Goal: Task Accomplishment & Management: Manage account settings

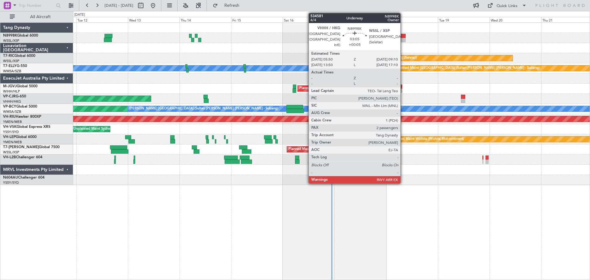
click at [403, 36] on div at bounding box center [401, 36] width 7 height 4
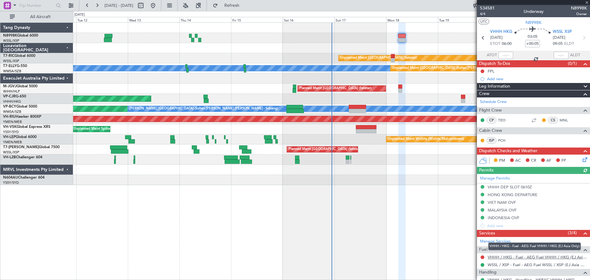
click at [513, 258] on link "VHHH / HKG - Fuel - AEG Fuel VHHH / HKG (EJ Asia Only)" at bounding box center [537, 257] width 99 height 5
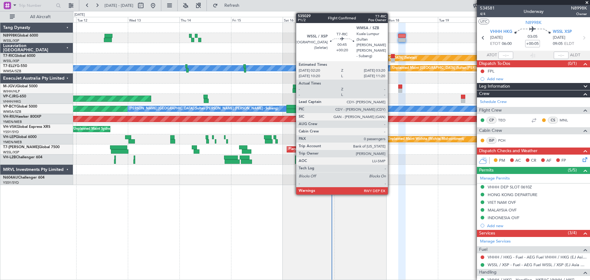
click at [391, 57] on div at bounding box center [392, 56] width 2 height 4
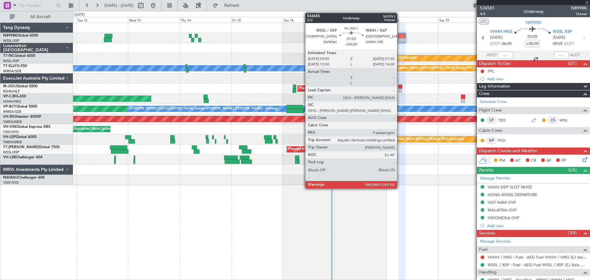
click at [400, 88] on div at bounding box center [400, 87] width 4 height 4
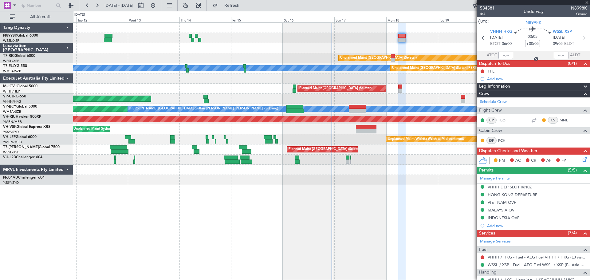
type input "+00:20"
type input "9"
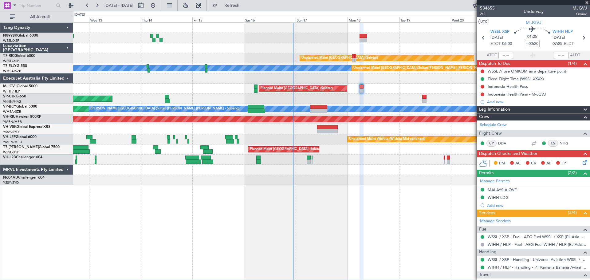
click at [393, 99] on div "Planned Maint [GEOGRAPHIC_DATA] ([GEOGRAPHIC_DATA] Intl)" at bounding box center [331, 99] width 517 height 10
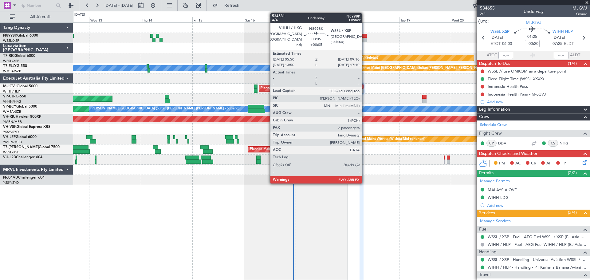
click at [365, 36] on div at bounding box center [363, 36] width 7 height 4
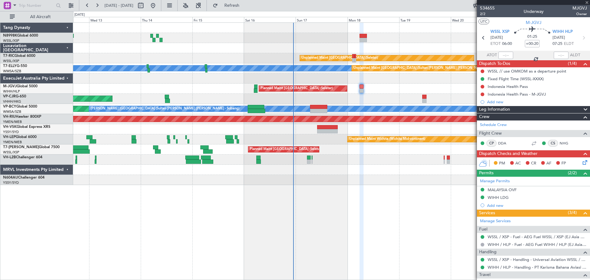
type input "+00:05"
type input "2"
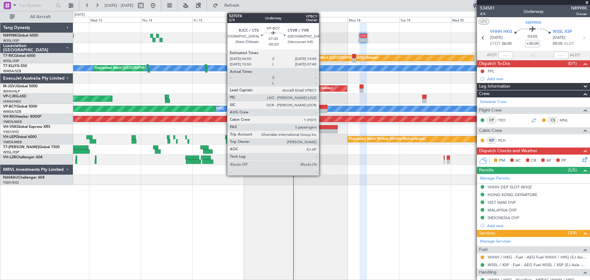
click at [322, 109] on div at bounding box center [318, 111] width 17 height 4
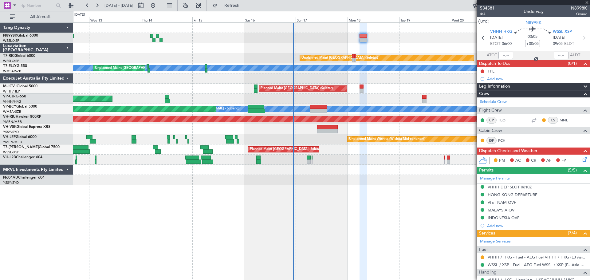
type input "-00:20"
type input "5"
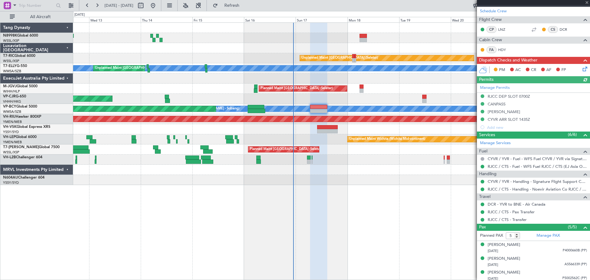
scroll to position [121, 0]
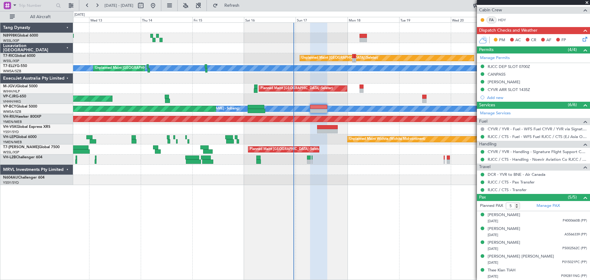
click at [366, 39] on div at bounding box center [363, 40] width 7 height 4
type input "+00:05"
type input "2"
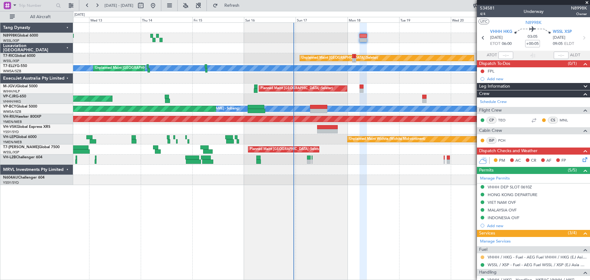
click at [481, 257] on button at bounding box center [483, 257] width 4 height 4
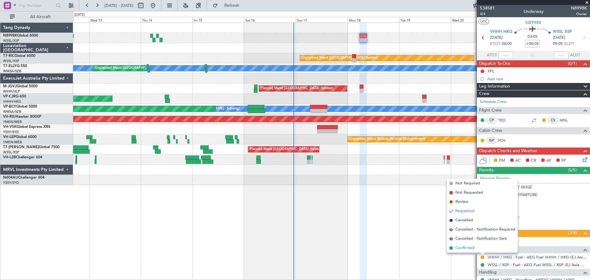
click at [473, 246] on span "Confirmed" at bounding box center [465, 248] width 19 height 6
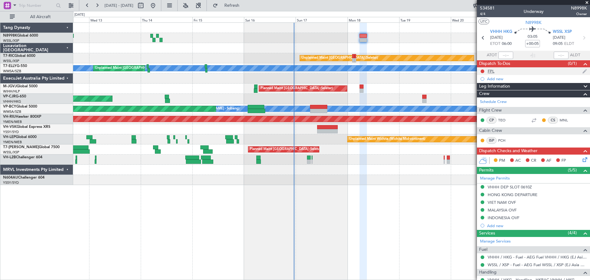
click at [491, 72] on div "FPL" at bounding box center [491, 71] width 7 height 5
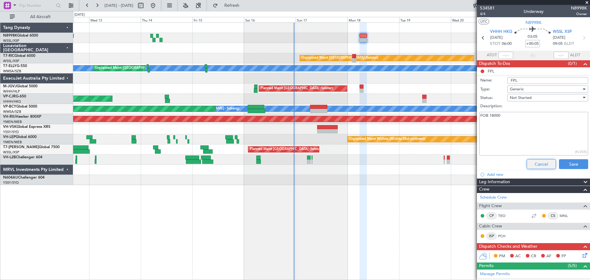
click at [536, 163] on button "Cancel" at bounding box center [541, 164] width 29 height 10
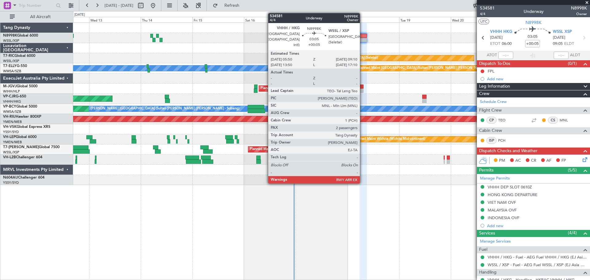
click at [363, 36] on div at bounding box center [363, 36] width 7 height 4
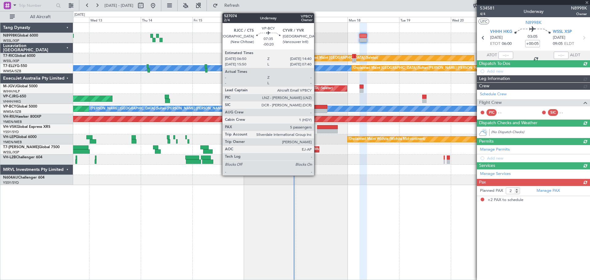
click at [317, 108] on div at bounding box center [318, 107] width 17 height 4
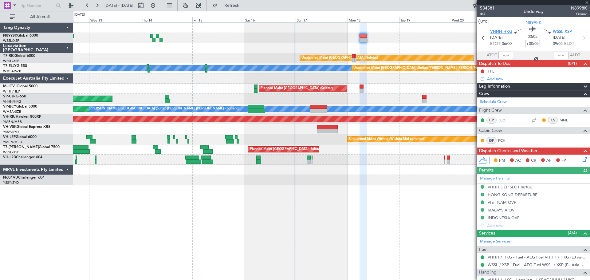
type input "-00:20"
type input "5"
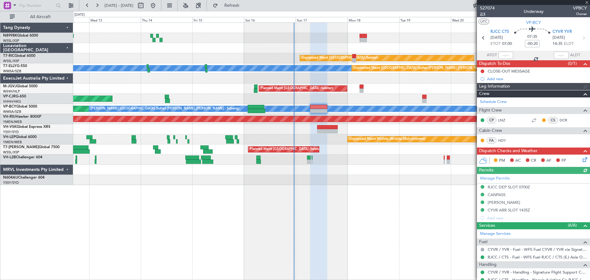
click at [484, 15] on span "2/4" at bounding box center [487, 13] width 15 height 5
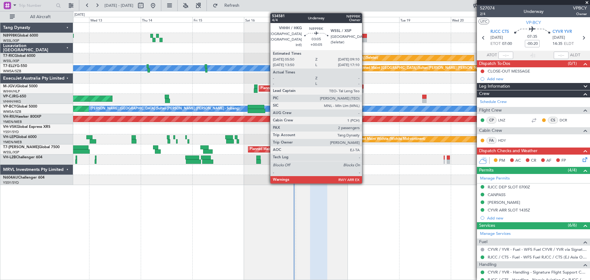
click at [365, 37] on div at bounding box center [363, 36] width 7 height 4
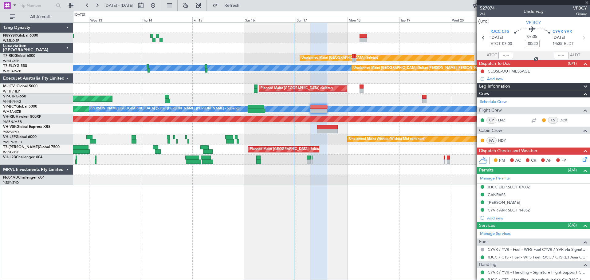
type input "+00:05"
type input "2"
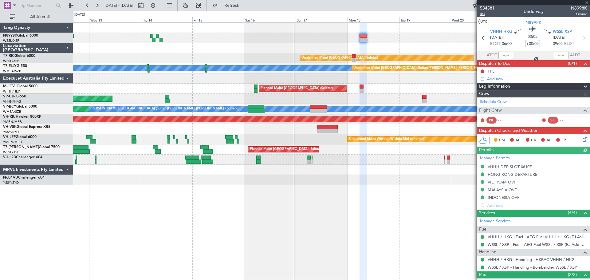
click at [484, 15] on span "4/4" at bounding box center [487, 13] width 15 height 5
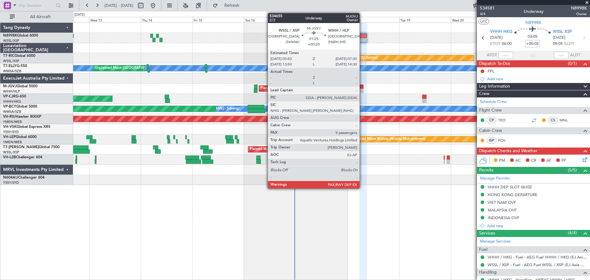
click at [362, 89] on div at bounding box center [362, 91] width 4 height 4
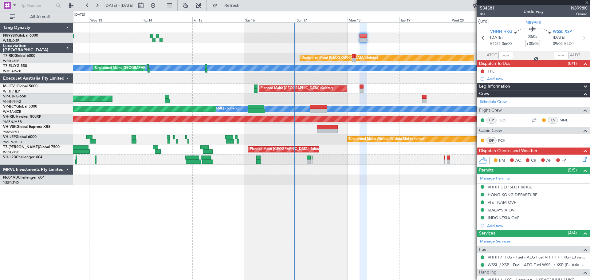
type input "+00:20"
type input "9"
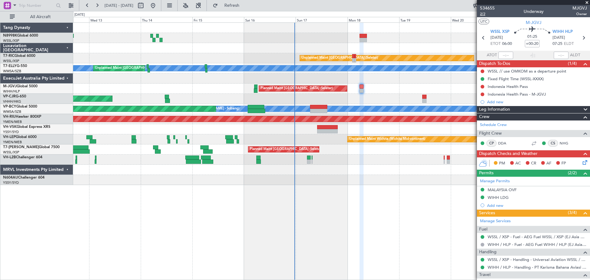
click at [483, 16] on span "2/2" at bounding box center [487, 13] width 15 height 5
click at [533, 43] on input "+00:20" at bounding box center [532, 43] width 15 height 7
type input "+00:15"
click at [483, 14] on span "2/2" at bounding box center [487, 13] width 15 height 5
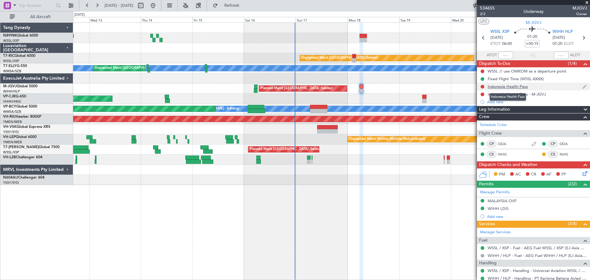
click at [501, 87] on div "Indonesia Health Pass" at bounding box center [508, 86] width 40 height 5
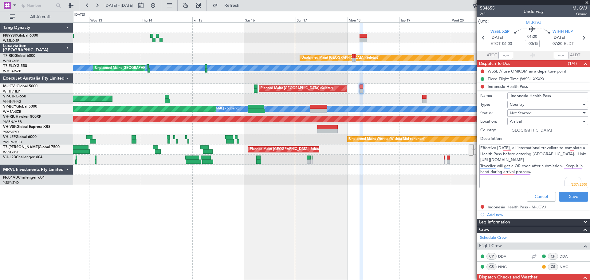
drag, startPoint x: 480, startPoint y: 153, endPoint x: 552, endPoint y: 162, distance: 72.2
click at [552, 162] on textarea "Effective [DATE], all international travellers to complete a Health Pass before…" at bounding box center [534, 166] width 109 height 44
click at [542, 197] on button "Cancel" at bounding box center [541, 197] width 29 height 10
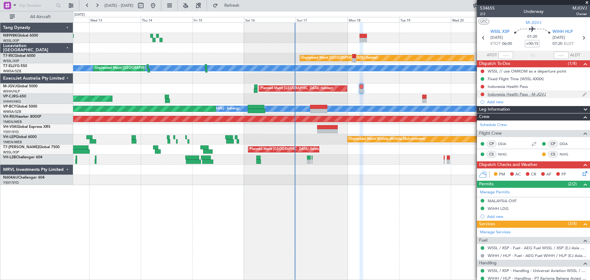
click at [515, 95] on div "Indonesia Health Pass - M-JGVJ" at bounding box center [517, 94] width 58 height 5
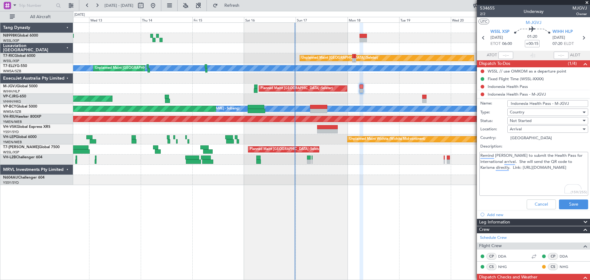
drag, startPoint x: 480, startPoint y: 154, endPoint x: 549, endPoint y: 172, distance: 71.1
click at [549, 172] on textarea "Remind [PERSON_NAME] to submit the Health Pass for international arrival. She w…" at bounding box center [534, 174] width 109 height 44
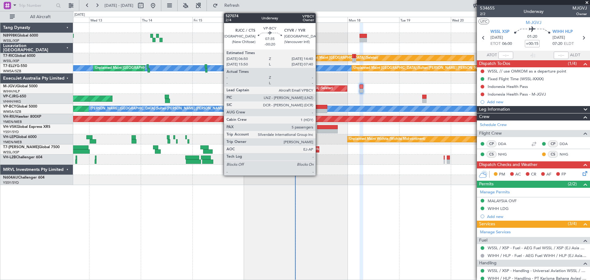
click at [319, 107] on div at bounding box center [318, 107] width 17 height 4
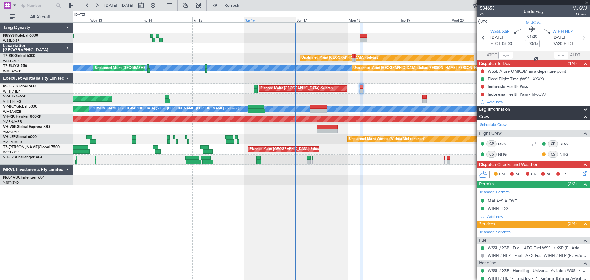
type input "-00:20"
type input "5"
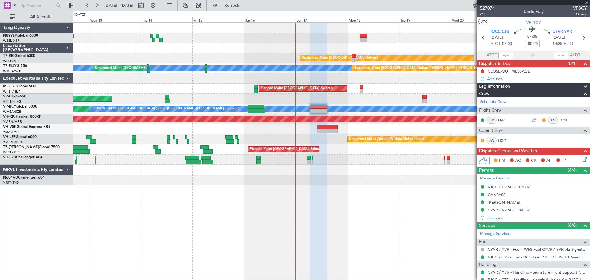
click at [297, 84] on div "Unplanned Maint [GEOGRAPHIC_DATA] (Seletar) [PERSON_NAME] Unplanned Maint [GEOG…" at bounding box center [331, 104] width 517 height 162
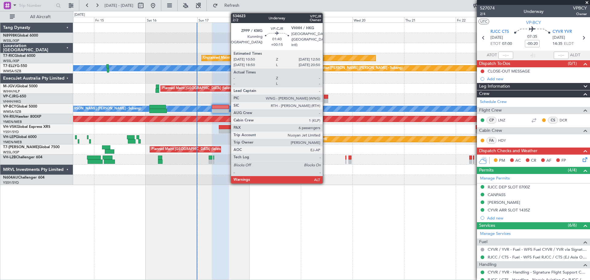
click at [326, 97] on div at bounding box center [326, 97] width 5 height 4
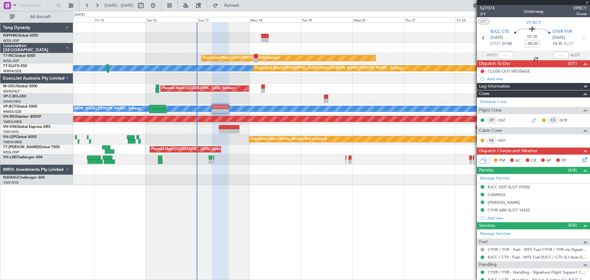
type input "+00:15"
type input "6"
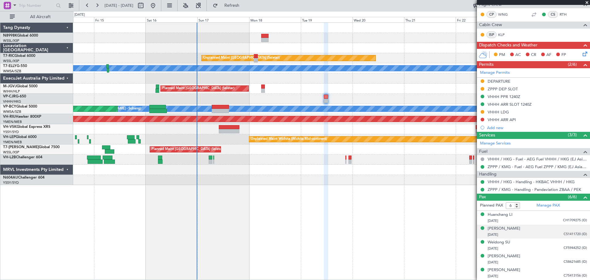
scroll to position [150, 0]
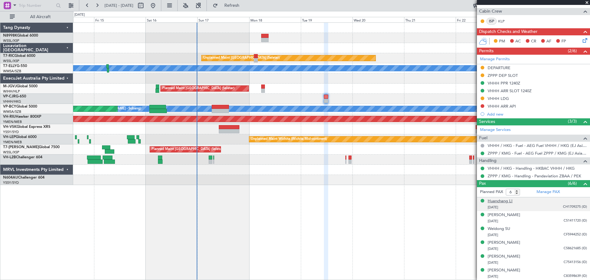
click at [500, 202] on div "Huanchang LI" at bounding box center [500, 201] width 25 height 6
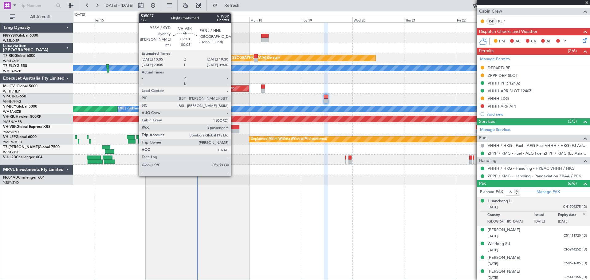
click at [234, 129] on div at bounding box center [229, 127] width 20 height 4
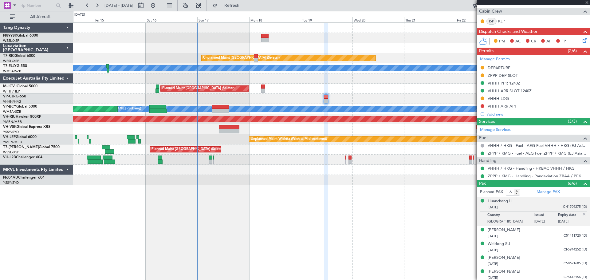
type input "-00:05"
type input "3"
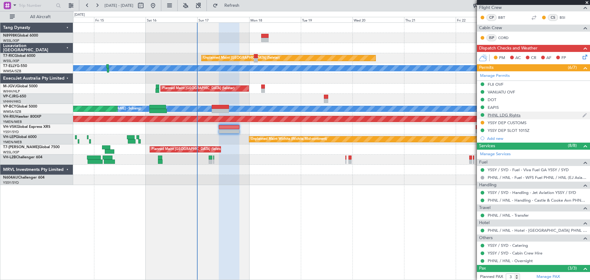
scroll to position [146, 0]
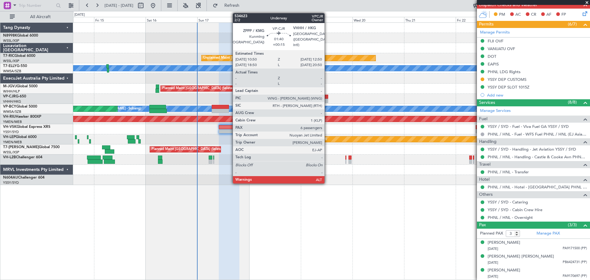
click at [327, 99] on div at bounding box center [326, 101] width 5 height 4
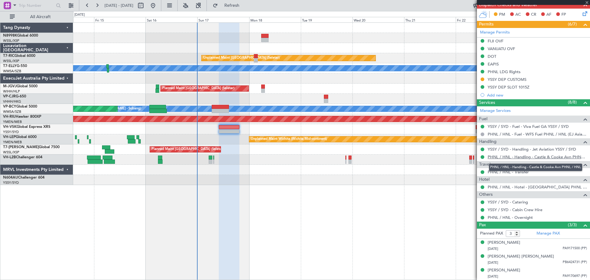
type input "+00:15"
type input "6"
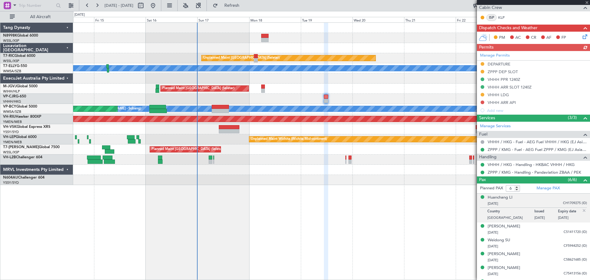
scroll to position [165, 0]
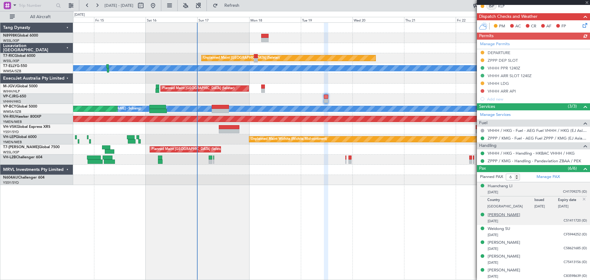
click at [501, 215] on div "[PERSON_NAME]" at bounding box center [504, 215] width 33 height 6
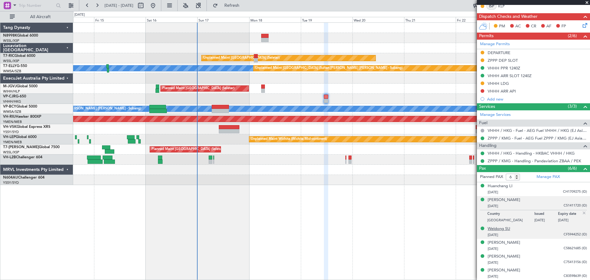
click at [500, 228] on div "Weidong SU" at bounding box center [499, 229] width 22 height 6
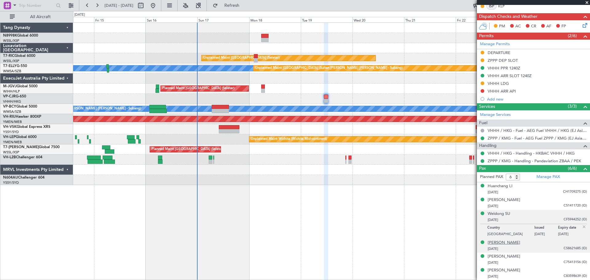
click at [494, 243] on div "[PERSON_NAME]" at bounding box center [504, 243] width 33 height 6
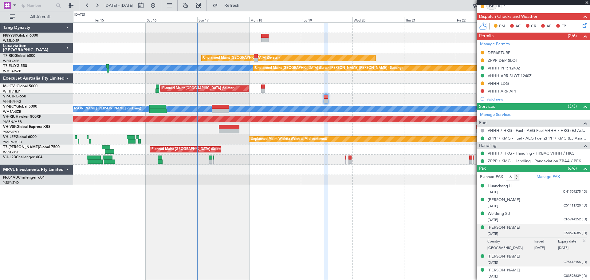
click at [498, 255] on div "[PERSON_NAME]" at bounding box center [504, 257] width 33 height 6
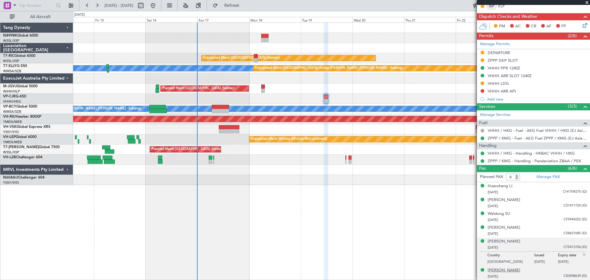
click at [507, 270] on div "[PERSON_NAME]" at bounding box center [504, 270] width 33 height 6
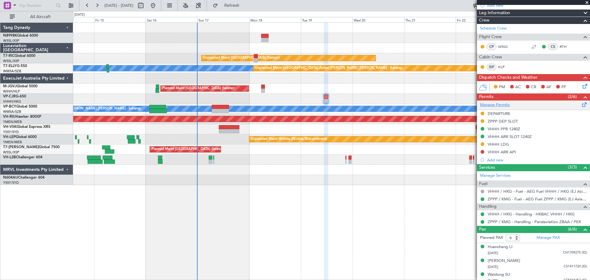
scroll to position [104, 0]
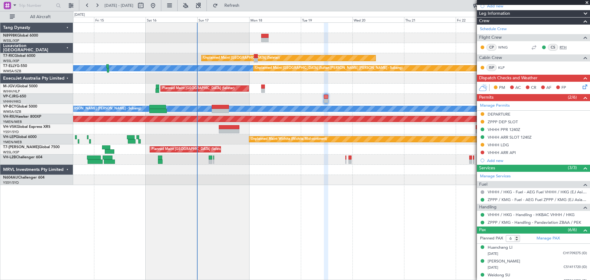
click at [561, 45] on link "RTH" at bounding box center [567, 48] width 14 height 6
click at [504, 47] on link "WNG" at bounding box center [505, 48] width 14 height 6
click at [504, 68] on link "KLP" at bounding box center [505, 68] width 14 height 6
click at [483, 152] on button at bounding box center [483, 153] width 4 height 4
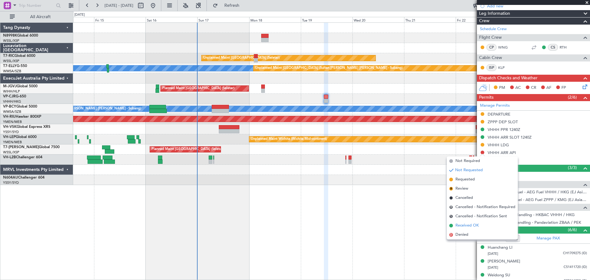
click at [463, 223] on span "Received OK" at bounding box center [467, 226] width 23 height 6
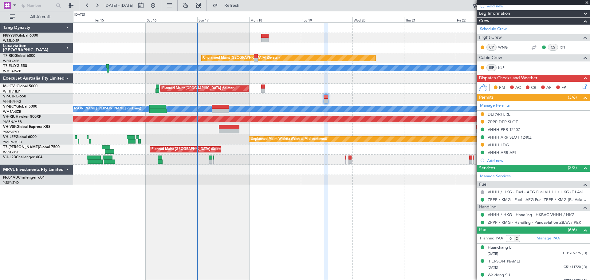
click at [303, 100] on div "Planned Maint [GEOGRAPHIC_DATA] ([GEOGRAPHIC_DATA] Intl) Planned Maint [GEOGRAP…" at bounding box center [331, 99] width 517 height 10
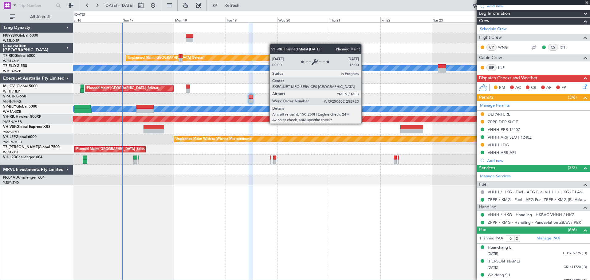
click at [295, 118] on div "Planned Maint [GEOGRAPHIC_DATA] ([GEOGRAPHIC_DATA])" at bounding box center [332, 119] width 1550 height 6
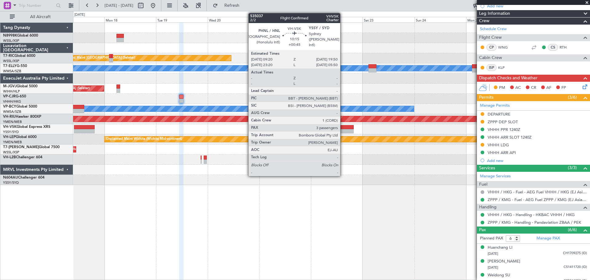
click at [343, 129] on div at bounding box center [342, 127] width 23 height 4
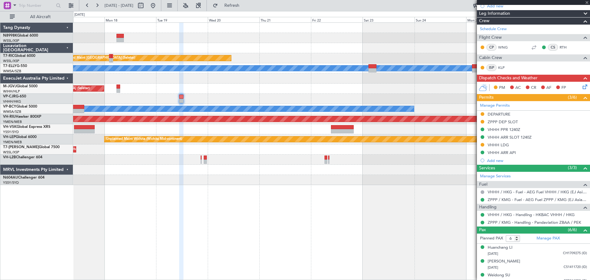
type input "+00:45"
type input "3"
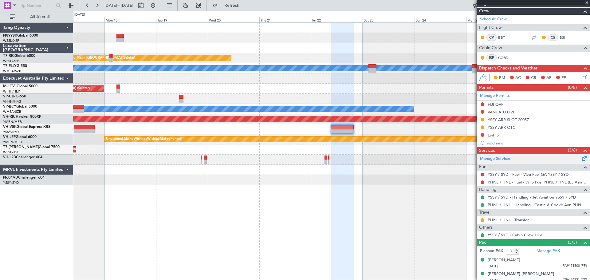
scroll to position [92, 0]
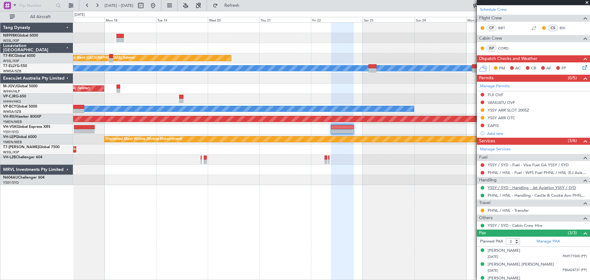
click at [520, 187] on link "YSSY / SYD - Handling - Jet Aviation YSSY / SYD" at bounding box center [532, 187] width 89 height 5
click at [483, 93] on button at bounding box center [483, 95] width 4 height 4
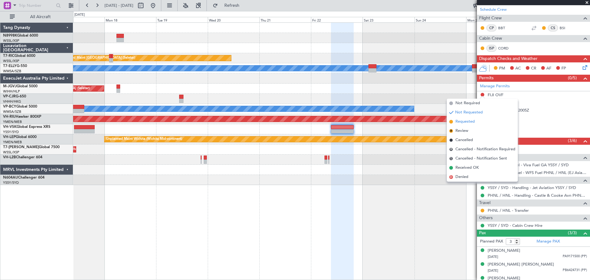
click at [461, 120] on span "Requested" at bounding box center [465, 122] width 19 height 6
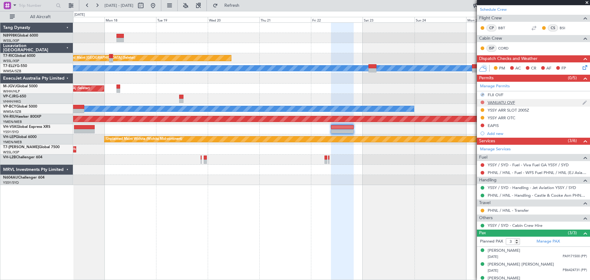
click at [483, 101] on button at bounding box center [483, 103] width 4 height 4
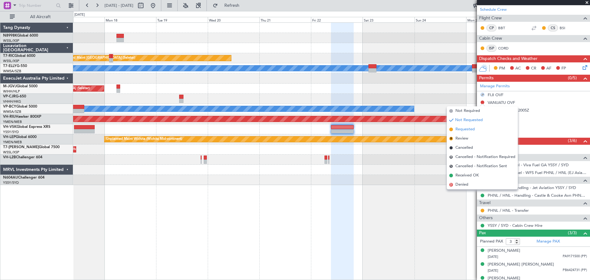
click at [457, 129] on span "Requested" at bounding box center [465, 129] width 19 height 6
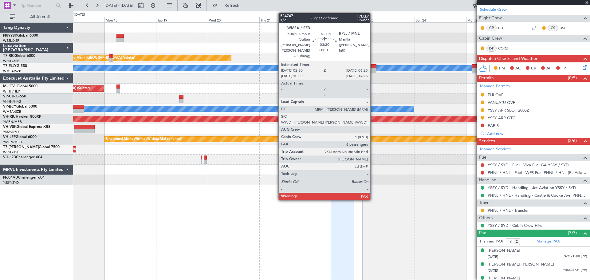
click at [372, 67] on div at bounding box center [373, 66] width 8 height 4
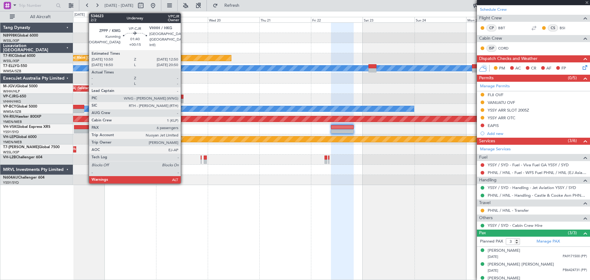
type input "+00:15"
type input "6"
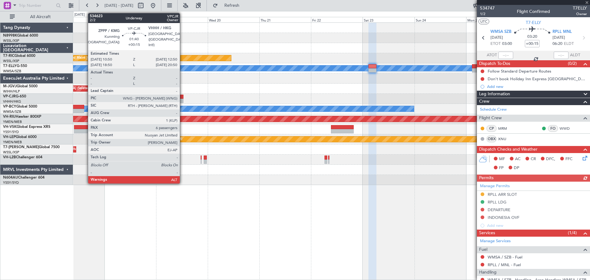
click at [183, 98] on div at bounding box center [181, 97] width 5 height 4
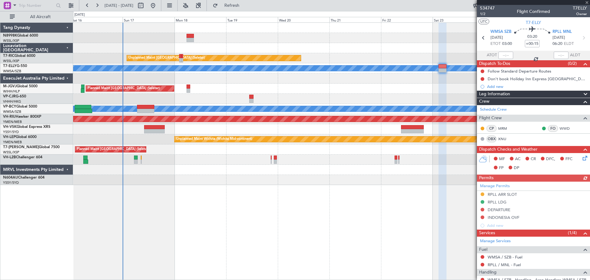
click at [326, 93] on div "Planned Maint [GEOGRAPHIC_DATA] (Seletar)" at bounding box center [331, 89] width 517 height 10
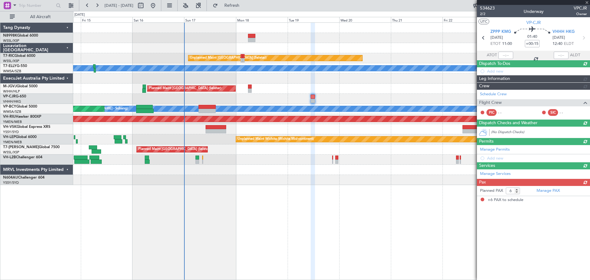
click at [276, 93] on div "Unplanned Maint [GEOGRAPHIC_DATA] (Seletar) Unplanned Maint [GEOGRAPHIC_DATA] (…" at bounding box center [331, 104] width 517 height 162
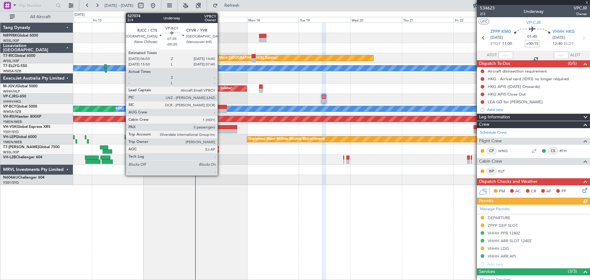
click at [220, 106] on div at bounding box center [218, 107] width 17 height 4
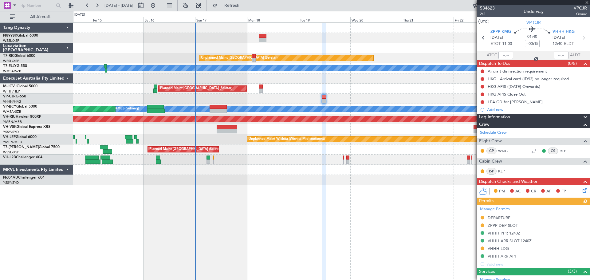
type input "-00:20"
type input "5"
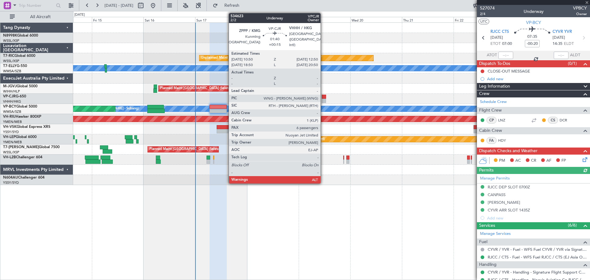
click at [323, 96] on div at bounding box center [324, 97] width 5 height 4
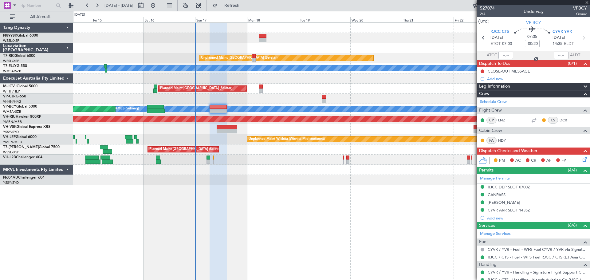
type input "+00:15"
type input "6"
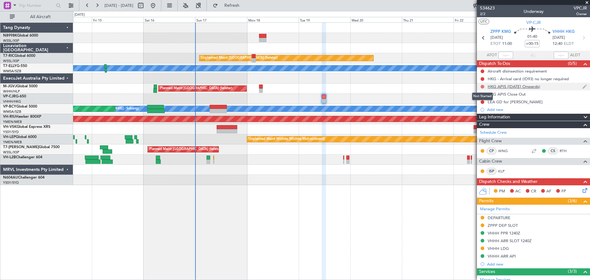
click at [482, 85] on button at bounding box center [483, 87] width 4 height 4
click at [476, 112] on span "Completed" at bounding box center [485, 114] width 20 height 6
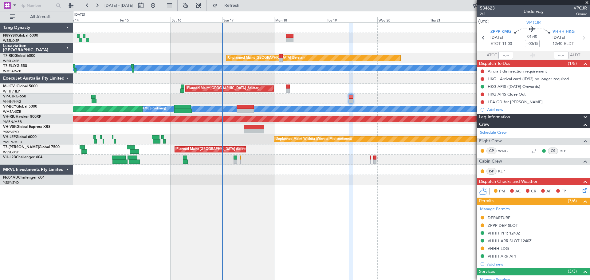
click at [290, 98] on div "Planned Maint [GEOGRAPHIC_DATA] ([GEOGRAPHIC_DATA] Intl) Planned Maint [GEOGRAP…" at bounding box center [331, 99] width 517 height 10
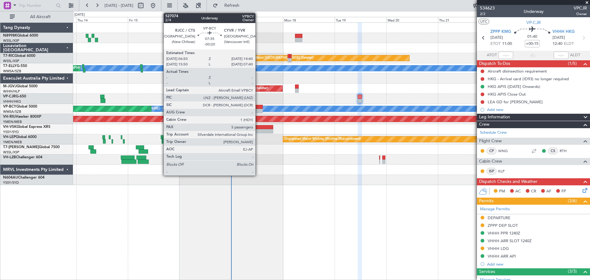
click at [258, 109] on div at bounding box center [254, 111] width 17 height 4
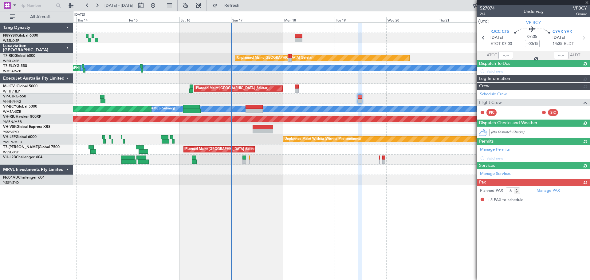
type input "-00:20"
type input "5"
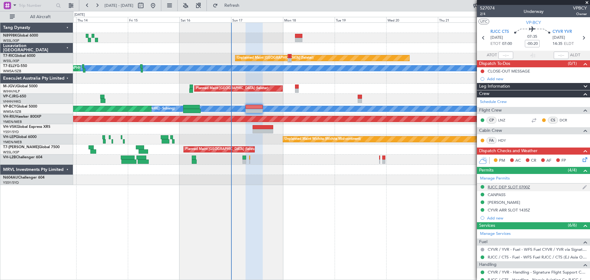
click at [498, 187] on div "RJCC DEP SLOT 0700Z" at bounding box center [509, 186] width 42 height 5
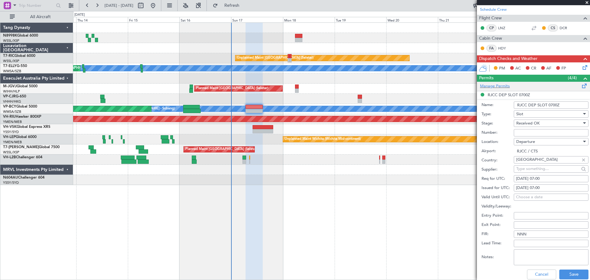
scroll to position [123, 0]
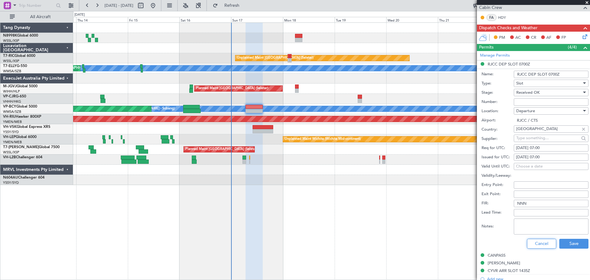
click at [537, 242] on button "Cancel" at bounding box center [541, 244] width 29 height 10
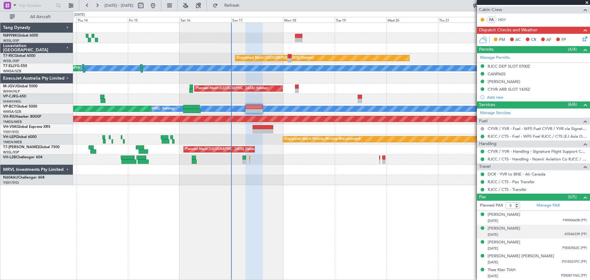
scroll to position [121, 0]
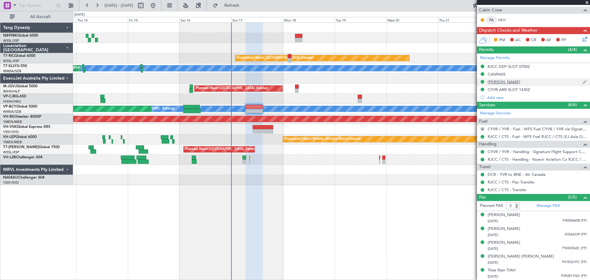
click at [506, 80] on div "[PERSON_NAME]" at bounding box center [504, 81] width 33 height 5
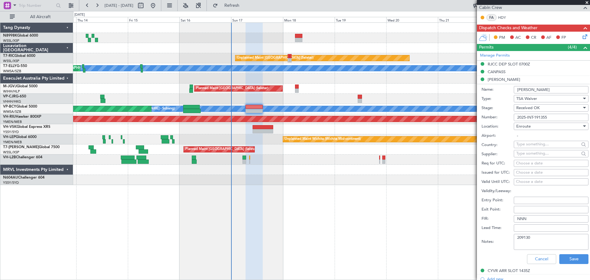
drag, startPoint x: 552, startPoint y: 118, endPoint x: 505, endPoint y: 119, distance: 47.4
click at [505, 119] on div "Number: 2025-INT-191355" at bounding box center [535, 117] width 107 height 9
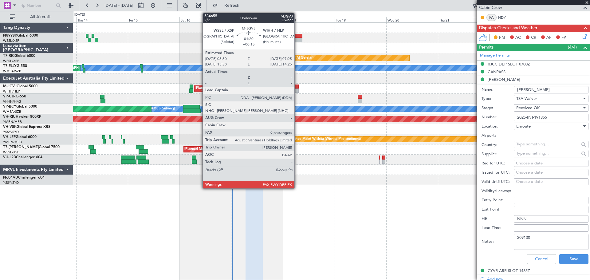
click at [297, 89] on div at bounding box center [297, 91] width 4 height 4
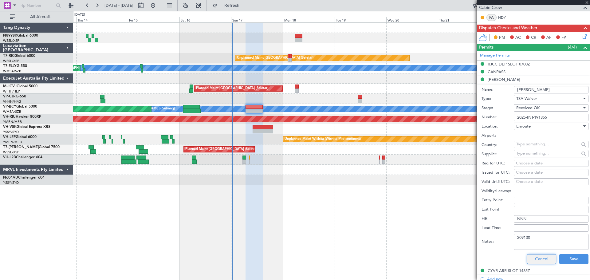
click at [539, 259] on button "Cancel" at bounding box center [541, 259] width 29 height 10
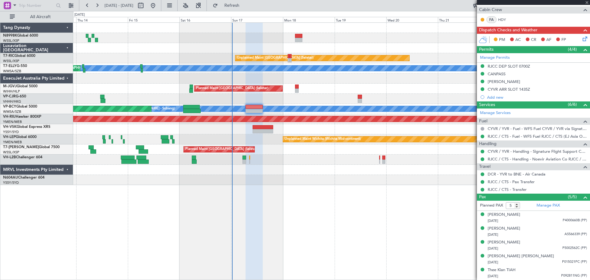
scroll to position [121, 0]
type input "+00:15"
type input "9"
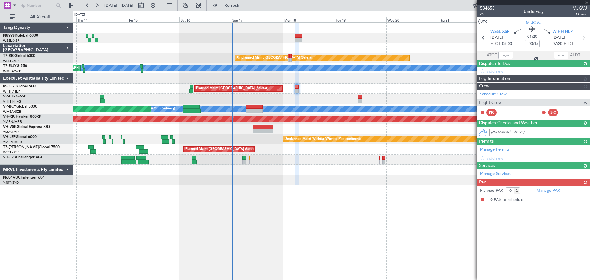
scroll to position [0, 0]
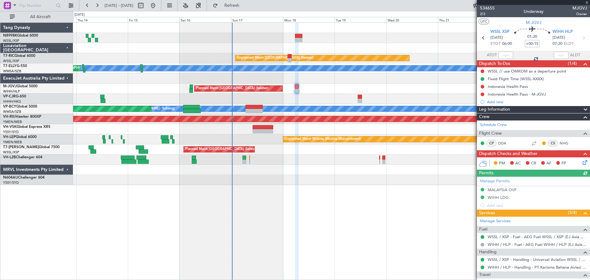
click at [582, 163] on icon at bounding box center [584, 161] width 5 height 5
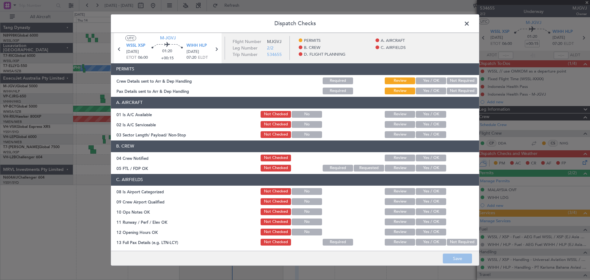
click at [428, 80] on button "Yes / OK" at bounding box center [431, 80] width 30 height 7
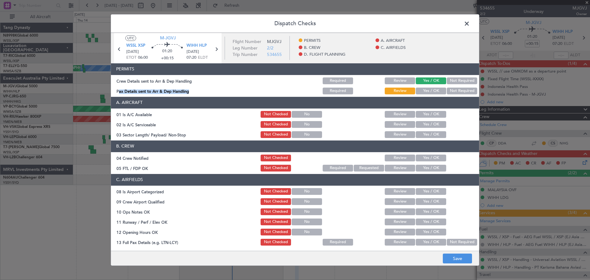
click at [429, 85] on section "PERMITS Crew Details sent to Arr & Dep Handling Required Review Yes / OK Not Re…" at bounding box center [295, 79] width 368 height 32
click at [430, 90] on button "Yes / OK" at bounding box center [431, 91] width 30 height 7
click at [428, 110] on section "A. AIRCRAFT 01 Is A/C Available Not Checked No Review Yes / OK 02 Is A/C Servic…" at bounding box center [295, 118] width 368 height 42
click at [428, 116] on button "Yes / OK" at bounding box center [431, 114] width 30 height 7
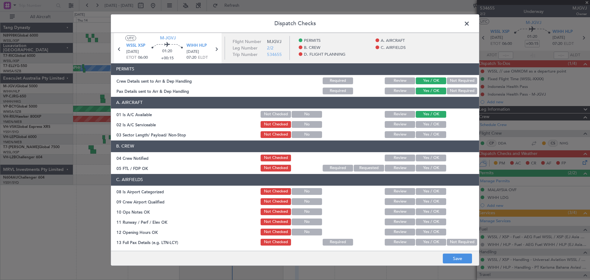
click at [429, 125] on button "Yes / OK" at bounding box center [431, 124] width 30 height 7
click at [430, 133] on button "Yes / OK" at bounding box center [431, 134] width 30 height 7
click at [435, 162] on div "Yes / OK" at bounding box center [430, 158] width 31 height 9
click at [435, 157] on button "Yes / OK" at bounding box center [431, 158] width 30 height 7
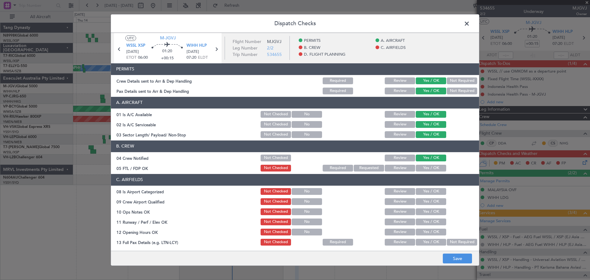
click at [436, 167] on button "Yes / OK" at bounding box center [431, 168] width 30 height 7
click at [392, 112] on button "Review" at bounding box center [400, 114] width 30 height 7
click at [391, 122] on button "Review" at bounding box center [400, 124] width 30 height 7
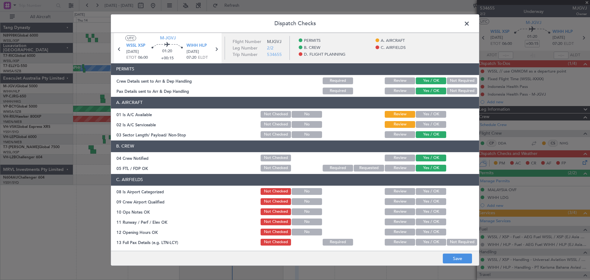
drag, startPoint x: 396, startPoint y: 133, endPoint x: 405, endPoint y: 142, distance: 12.6
click at [396, 133] on button "Review" at bounding box center [400, 134] width 30 height 7
click at [431, 190] on button "Yes / OK" at bounding box center [431, 191] width 30 height 7
click at [433, 201] on button "Yes / OK" at bounding box center [431, 201] width 30 height 7
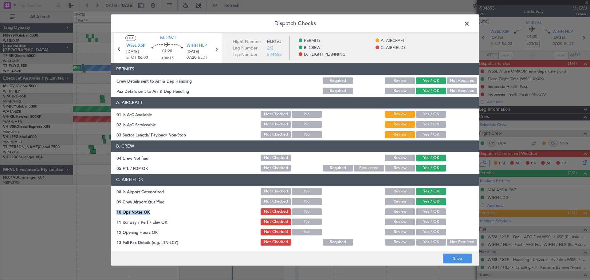
drag, startPoint x: 432, startPoint y: 206, endPoint x: 432, endPoint y: 210, distance: 4.0
click at [432, 207] on section "C. AIRFIELDS 08 Is Airport Categorized Not Checked No Review Yes / OK 09 Crew A…" at bounding box center [295, 251] width 368 height 154
click at [432, 211] on button "Yes / OK" at bounding box center [431, 211] width 30 height 7
click at [432, 216] on div "Yes / OK" at bounding box center [430, 212] width 31 height 9
click at [432, 224] on button "Yes / OK" at bounding box center [431, 222] width 30 height 7
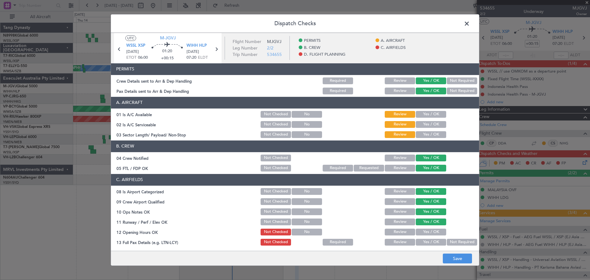
click at [432, 231] on button "Yes / OK" at bounding box center [431, 232] width 30 height 7
click at [429, 243] on button "Yes / OK" at bounding box center [431, 242] width 30 height 7
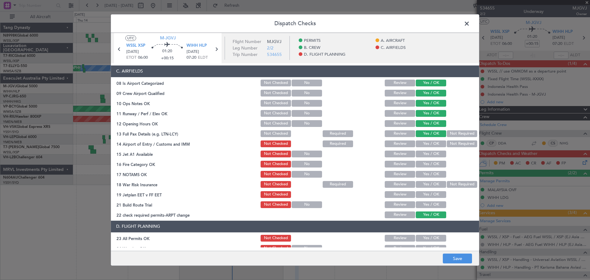
scroll to position [154, 0]
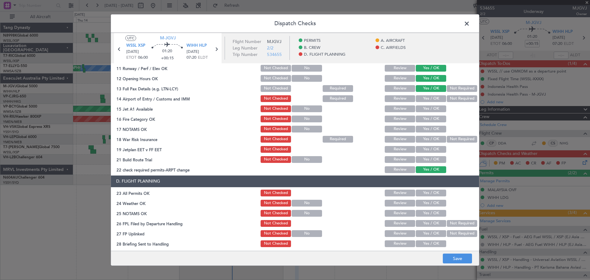
click at [429, 98] on button "Yes / OK" at bounding box center [431, 98] width 30 height 7
click at [428, 107] on button "Yes / OK" at bounding box center [431, 108] width 30 height 7
click at [429, 110] on button "Yes / OK" at bounding box center [431, 108] width 30 height 7
drag, startPoint x: 429, startPoint y: 117, endPoint x: 429, endPoint y: 120, distance: 3.4
click at [429, 117] on button "Yes / OK" at bounding box center [431, 119] width 30 height 7
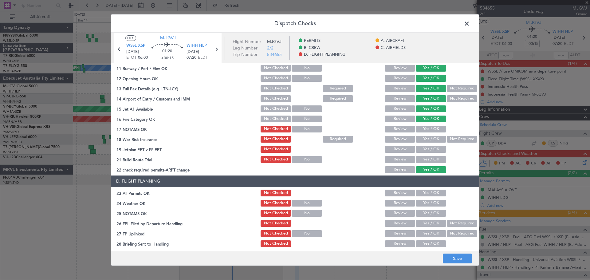
click at [429, 122] on div "Yes / OK" at bounding box center [430, 119] width 31 height 9
click at [429, 130] on button "Yes / OK" at bounding box center [431, 129] width 30 height 7
click at [454, 139] on button "Not Required" at bounding box center [462, 139] width 30 height 7
click at [432, 150] on button "Yes / OK" at bounding box center [431, 149] width 30 height 7
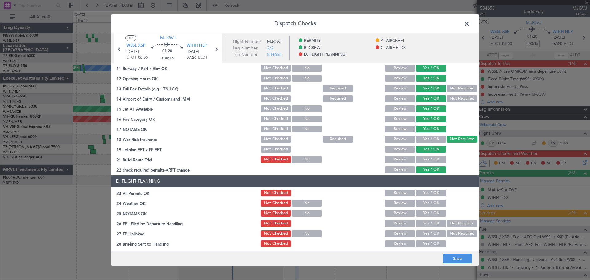
click at [431, 161] on button "Yes / OK" at bounding box center [431, 159] width 30 height 7
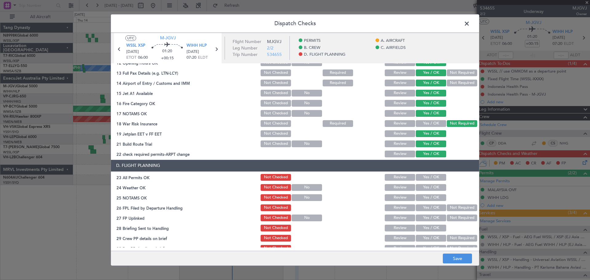
scroll to position [176, 0]
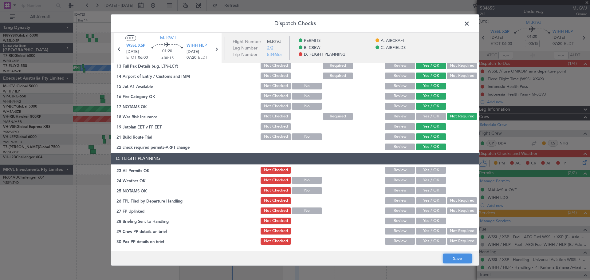
click at [457, 259] on button "Save" at bounding box center [457, 259] width 29 height 10
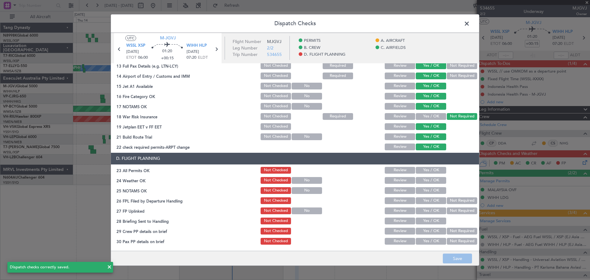
click at [470, 25] on span at bounding box center [470, 25] width 0 height 12
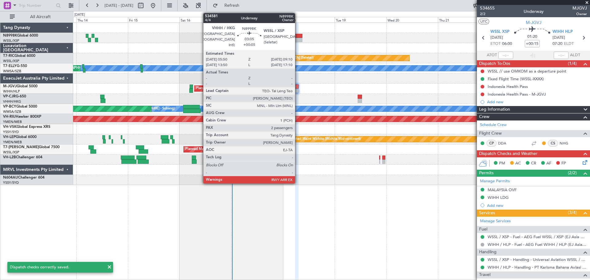
click at [298, 36] on div at bounding box center [298, 36] width 7 height 4
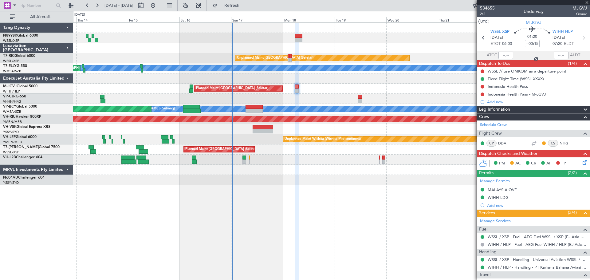
type input "+00:05"
type input "2"
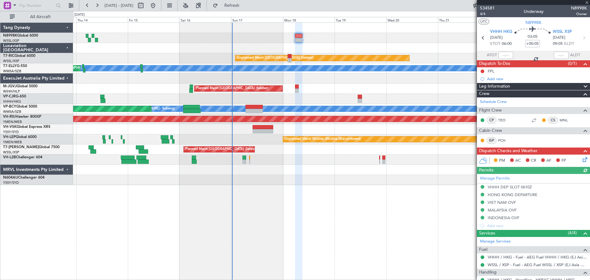
click at [582, 159] on icon at bounding box center [584, 158] width 5 height 5
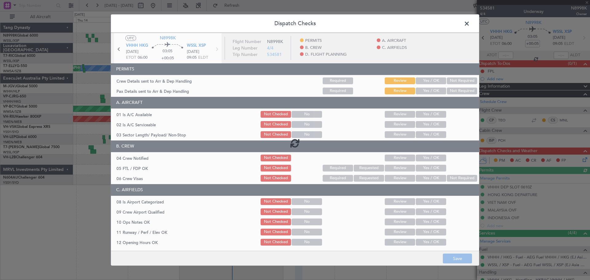
drag, startPoint x: 439, startPoint y: 81, endPoint x: 429, endPoint y: 89, distance: 12.6
click at [438, 81] on div at bounding box center [295, 143] width 368 height 221
click at [429, 84] on div at bounding box center [295, 143] width 368 height 221
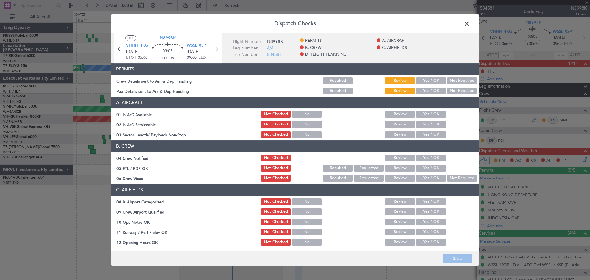
click at [430, 82] on button "Yes / OK" at bounding box center [431, 80] width 30 height 7
click at [429, 90] on button "Yes / OK" at bounding box center [431, 91] width 30 height 7
click at [434, 118] on div "Yes / OK" at bounding box center [430, 114] width 31 height 9
click at [436, 115] on button "Yes / OK" at bounding box center [431, 114] width 30 height 7
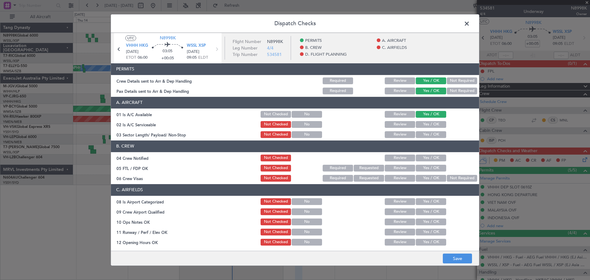
click at [434, 126] on button "Yes / OK" at bounding box center [431, 124] width 30 height 7
click at [433, 132] on button "Yes / OK" at bounding box center [431, 134] width 30 height 7
click at [433, 156] on button "Yes / OK" at bounding box center [431, 158] width 30 height 7
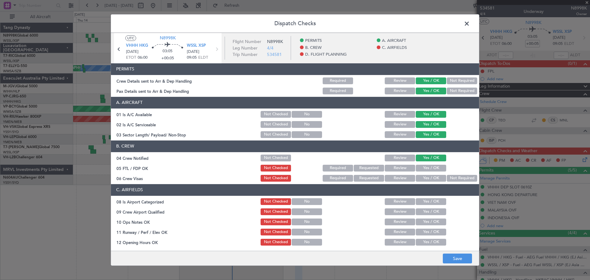
click at [433, 168] on button "Yes / OK" at bounding box center [431, 168] width 30 height 7
click at [433, 179] on button "Yes / OK" at bounding box center [431, 178] width 30 height 7
click at [432, 208] on button "Yes / OK" at bounding box center [431, 211] width 30 height 7
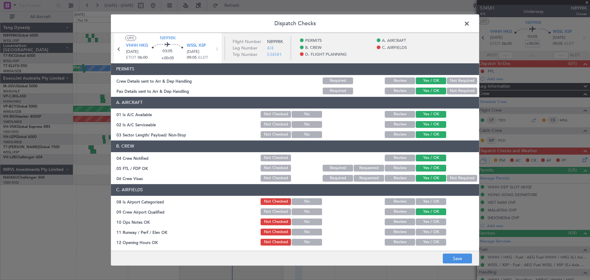
click at [431, 221] on button "Yes / OK" at bounding box center [431, 222] width 30 height 7
drag, startPoint x: 431, startPoint y: 228, endPoint x: 431, endPoint y: 235, distance: 7.4
click at [431, 228] on div "Yes / OK" at bounding box center [430, 232] width 31 height 9
click at [431, 237] on section "C. AIRFIELDS 08 Is Airport Categorized Not Checked No Review Yes / OK 09 Crew A…" at bounding box center [295, 266] width 368 height 164
click at [434, 234] on button "Yes / OK" at bounding box center [431, 232] width 30 height 7
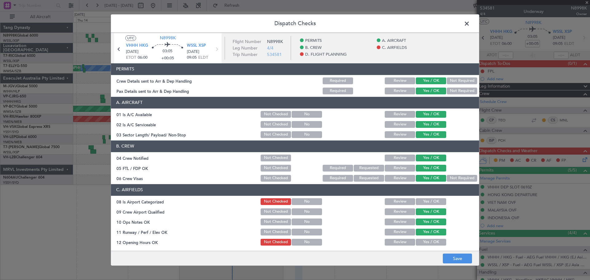
click at [434, 243] on button "Yes / OK" at bounding box center [431, 242] width 30 height 7
click at [436, 201] on button "Yes / OK" at bounding box center [431, 201] width 30 height 7
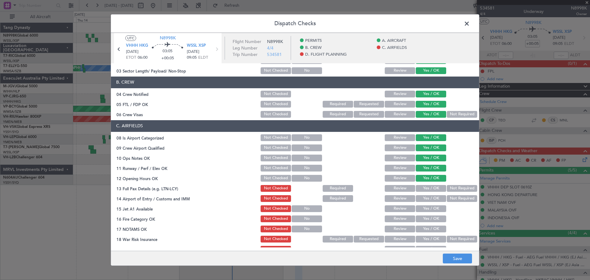
scroll to position [123, 0]
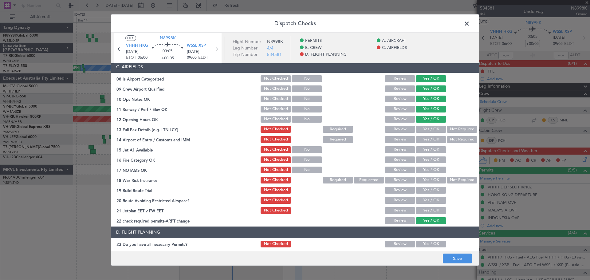
click at [431, 139] on button "Yes / OK" at bounding box center [431, 139] width 30 height 7
click at [433, 130] on button "Yes / OK" at bounding box center [431, 129] width 30 height 7
click at [432, 148] on button "Yes / OK" at bounding box center [431, 149] width 30 height 7
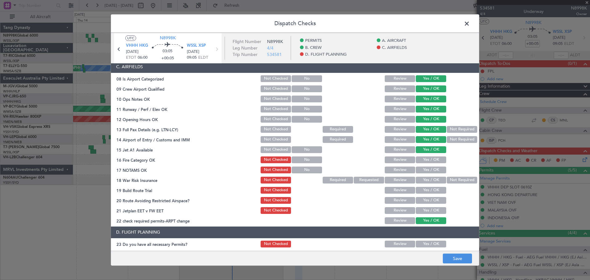
click at [432, 158] on button "Yes / OK" at bounding box center [431, 159] width 30 height 7
click at [432, 168] on button "Yes / OK" at bounding box center [431, 170] width 30 height 7
drag, startPoint x: 451, startPoint y: 177, endPoint x: 446, endPoint y: 185, distance: 8.7
click at [451, 178] on button "Not Required" at bounding box center [462, 180] width 30 height 7
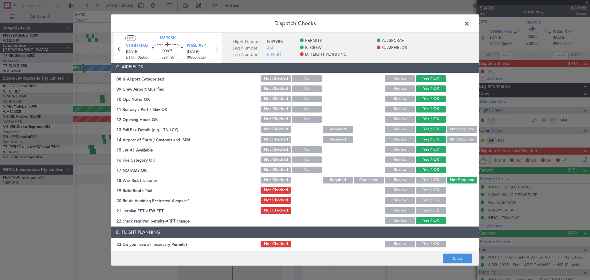
drag, startPoint x: 441, startPoint y: 188, endPoint x: 438, endPoint y: 190, distance: 3.3
click at [440, 189] on button "Yes / OK" at bounding box center [431, 190] width 30 height 7
drag, startPoint x: 438, startPoint y: 190, endPoint x: 436, endPoint y: 200, distance: 9.6
click at [438, 192] on button "Yes / OK" at bounding box center [431, 190] width 30 height 7
click at [436, 200] on button "Yes / OK" at bounding box center [431, 200] width 30 height 7
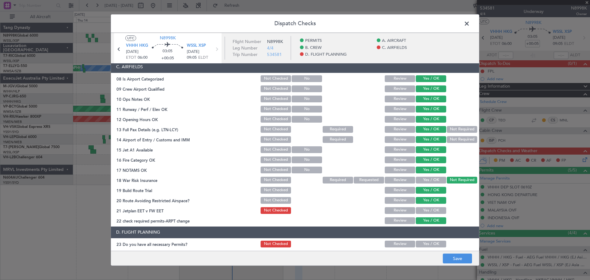
click at [436, 208] on button "Yes / OK" at bounding box center [431, 210] width 30 height 7
click at [456, 258] on button "Save" at bounding box center [457, 259] width 29 height 10
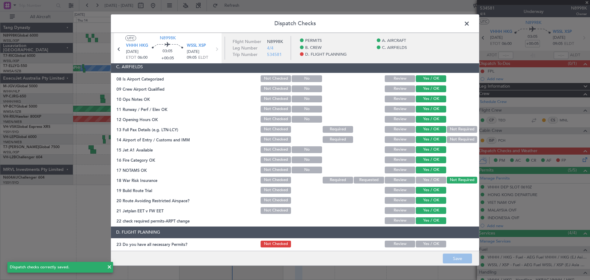
click at [470, 24] on span at bounding box center [470, 25] width 0 height 12
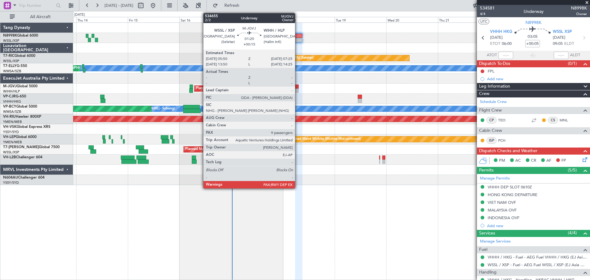
click at [298, 87] on div at bounding box center [297, 87] width 4 height 4
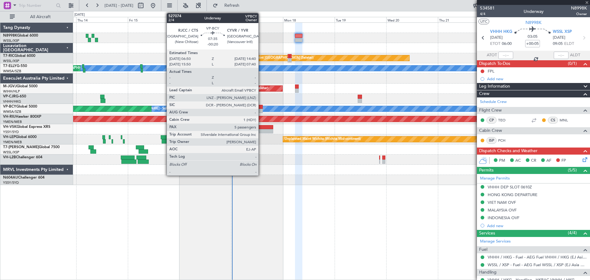
click at [261, 107] on div at bounding box center [254, 107] width 17 height 4
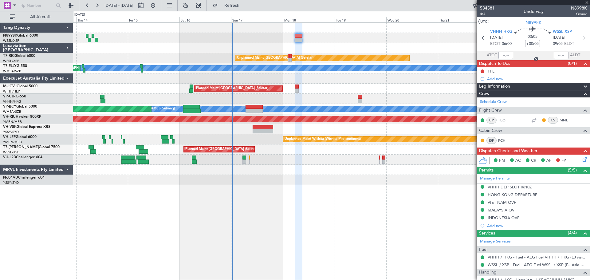
type input "-00:20"
type input "5"
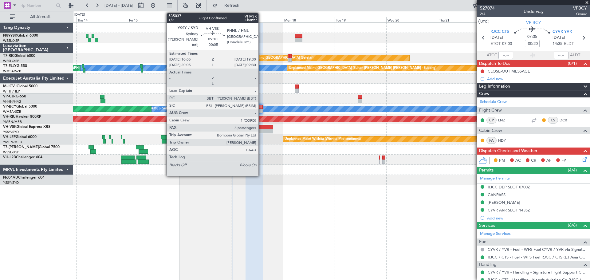
click at [263, 128] on div at bounding box center [263, 127] width 20 height 4
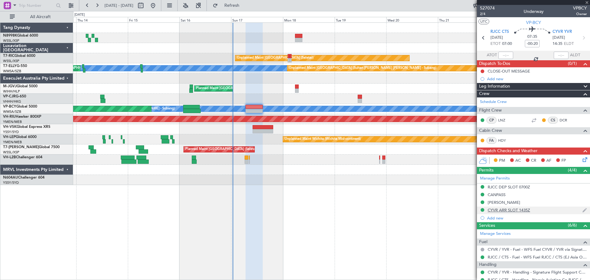
type input "-00:05"
type input "3"
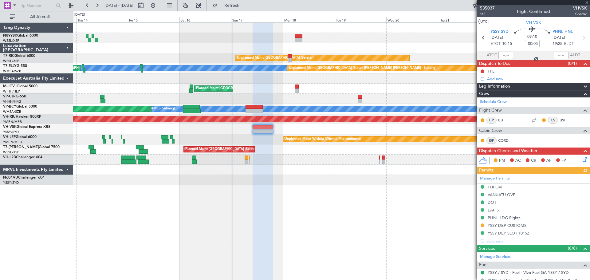
click at [483, 225] on div "Manage Permits FIJI OVF VANUATU OVF DOT EAPIS PHNL LDG Rights YSSY DEP CUSTOMS …" at bounding box center [533, 209] width 113 height 71
click at [483, 224] on button at bounding box center [483, 226] width 4 height 4
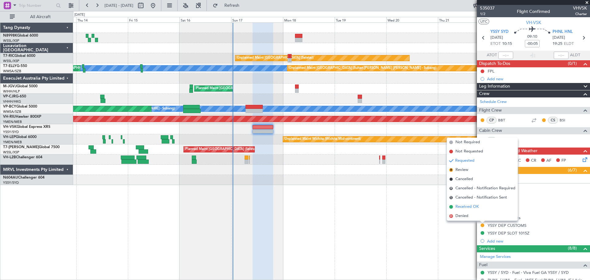
click at [474, 208] on span "Received OK" at bounding box center [467, 207] width 23 height 6
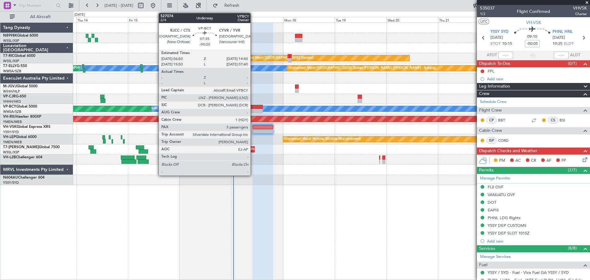
click at [253, 107] on div at bounding box center [254, 107] width 17 height 4
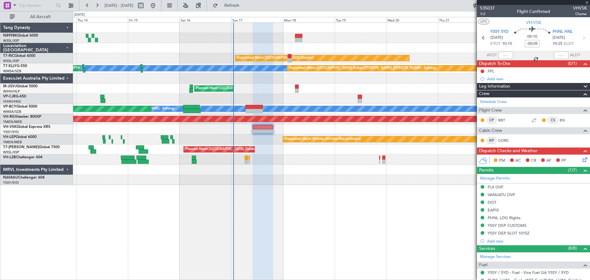
type input "-00:20"
type input "5"
